Goal: Navigation & Orientation: Find specific page/section

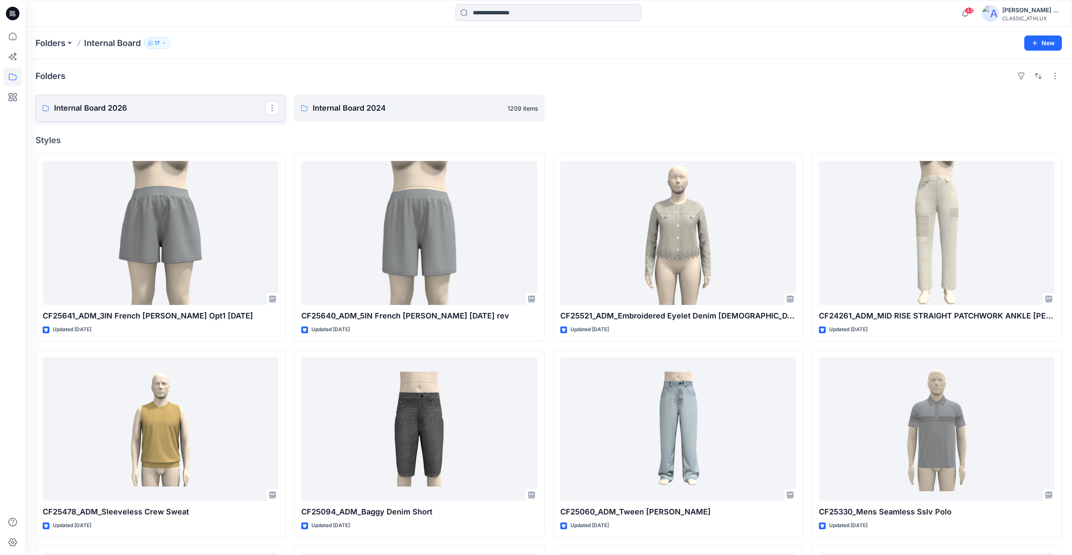
click at [101, 111] on p "Internal Board 2026" at bounding box center [159, 108] width 211 height 12
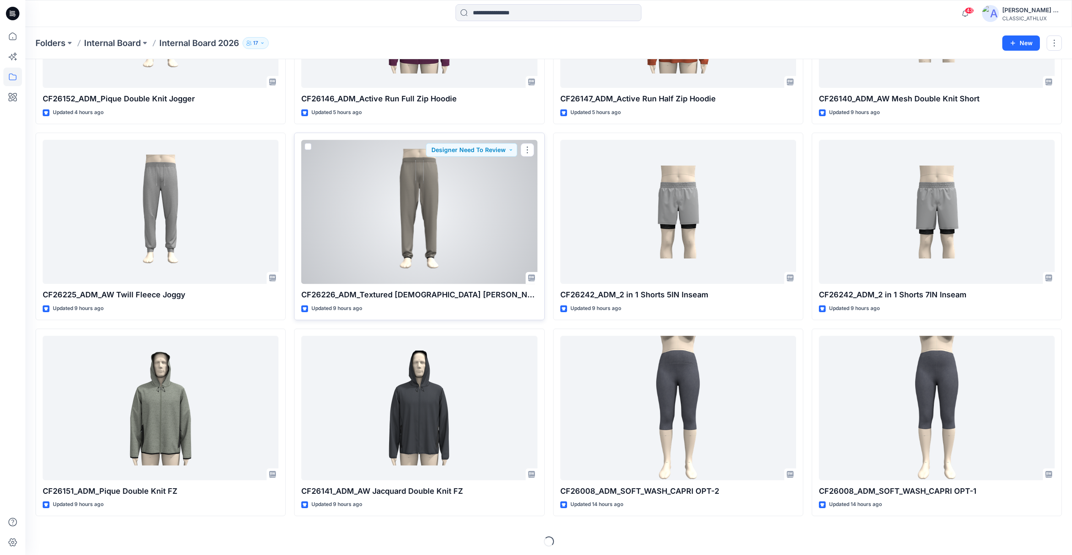
scroll to position [219, 0]
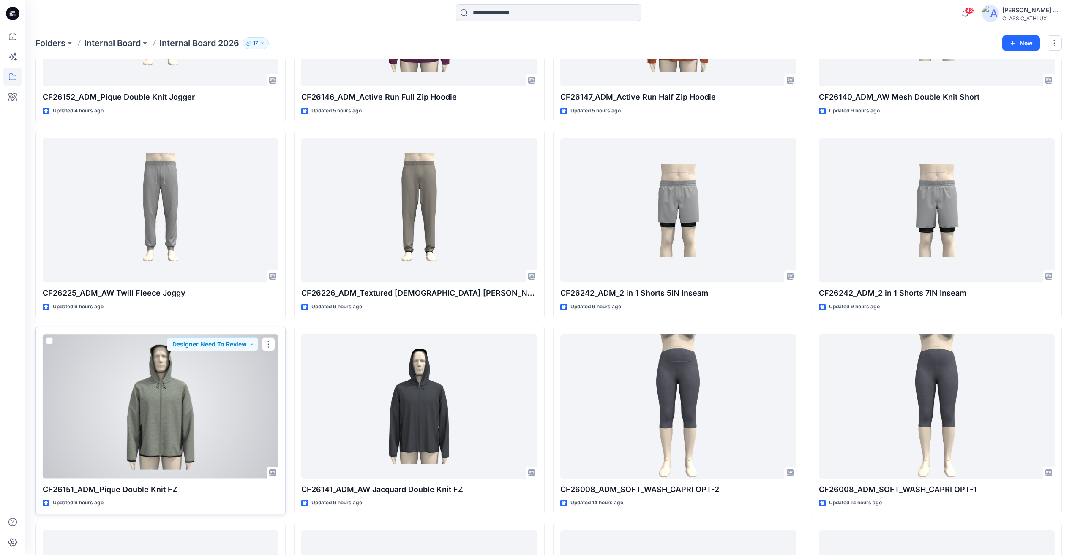
click at [96, 436] on div at bounding box center [161, 406] width 236 height 144
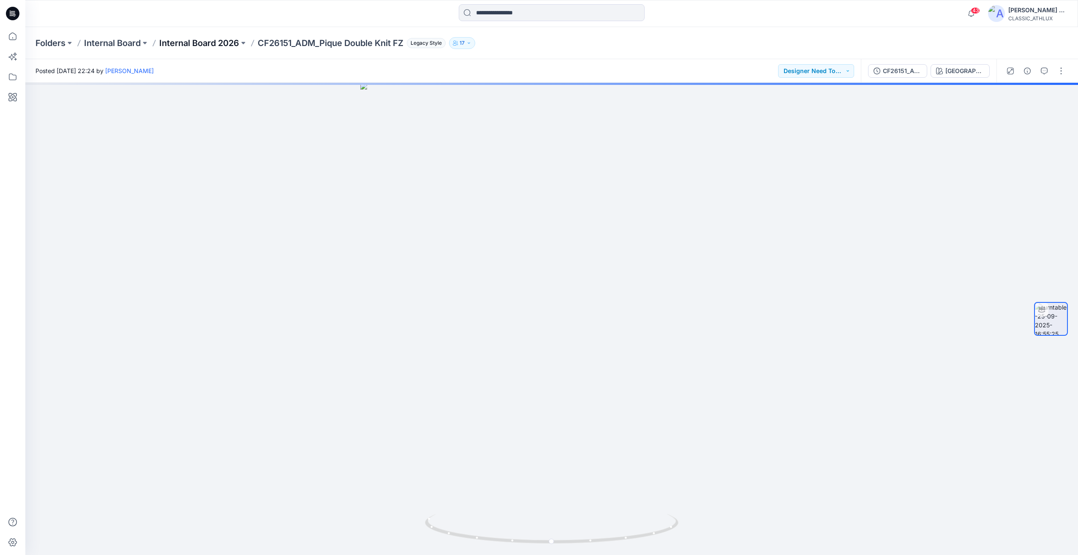
click at [238, 41] on p "Internal Board 2026" at bounding box center [199, 43] width 80 height 12
